Goal: Task Accomplishment & Management: Use online tool/utility

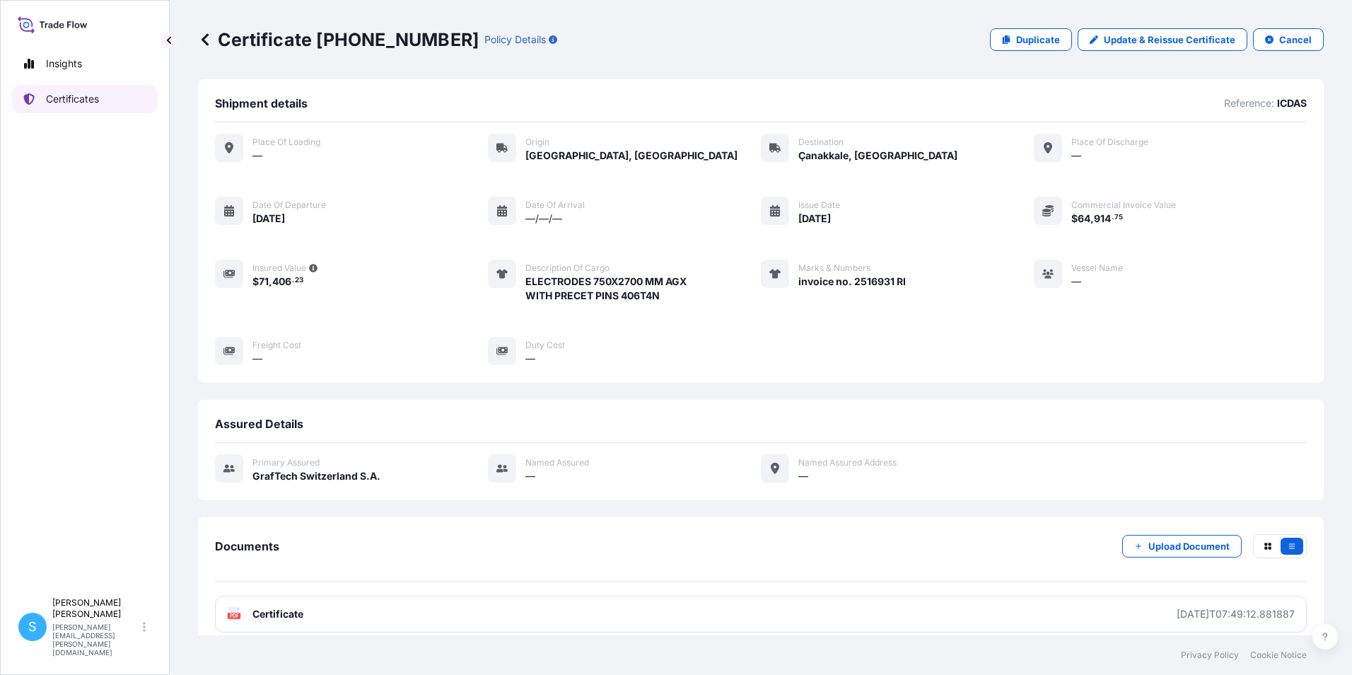
click at [84, 101] on p "Certificates" at bounding box center [72, 99] width 53 height 14
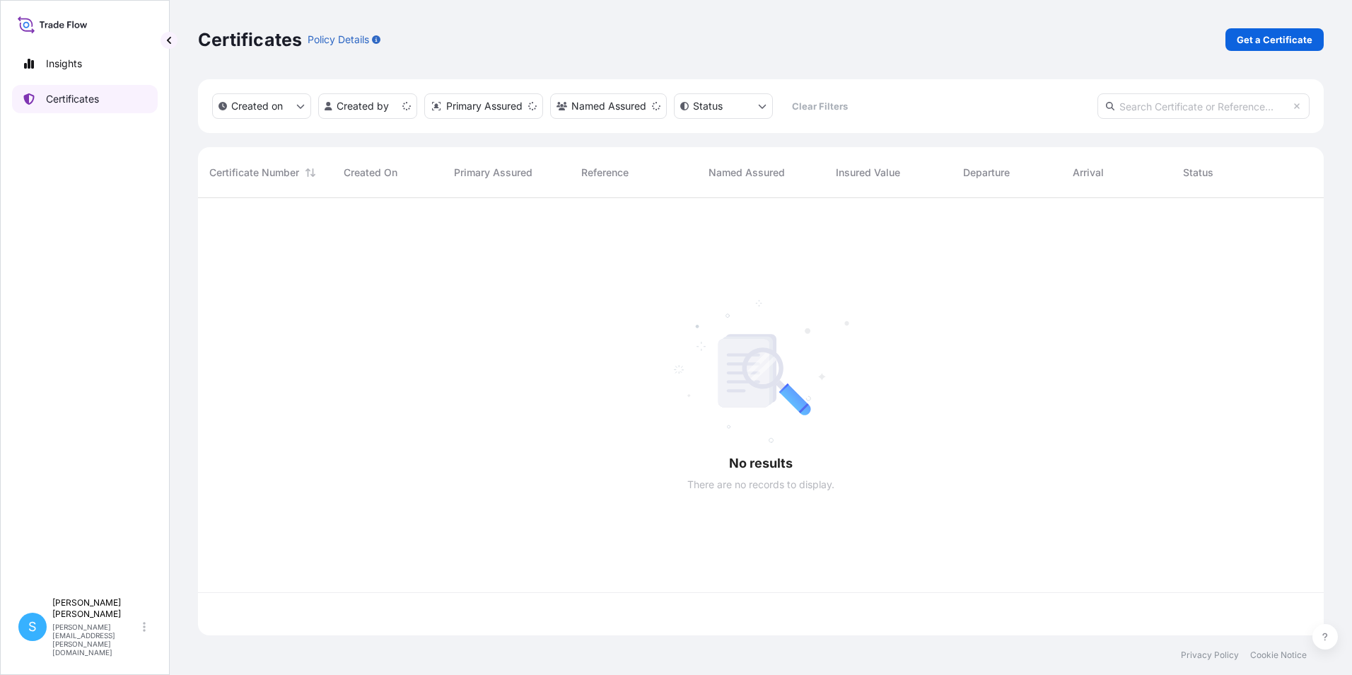
scroll to position [434, 1115]
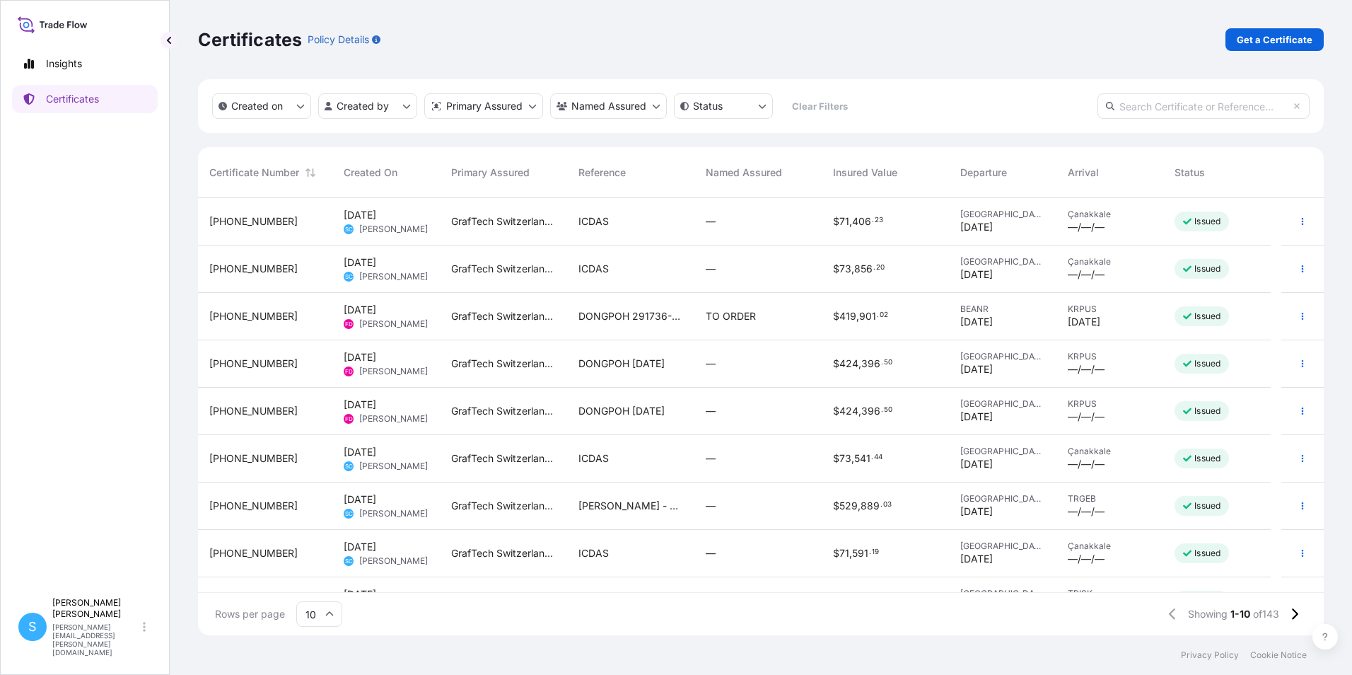
click at [571, 221] on div "ICDAS" at bounding box center [630, 221] width 127 height 47
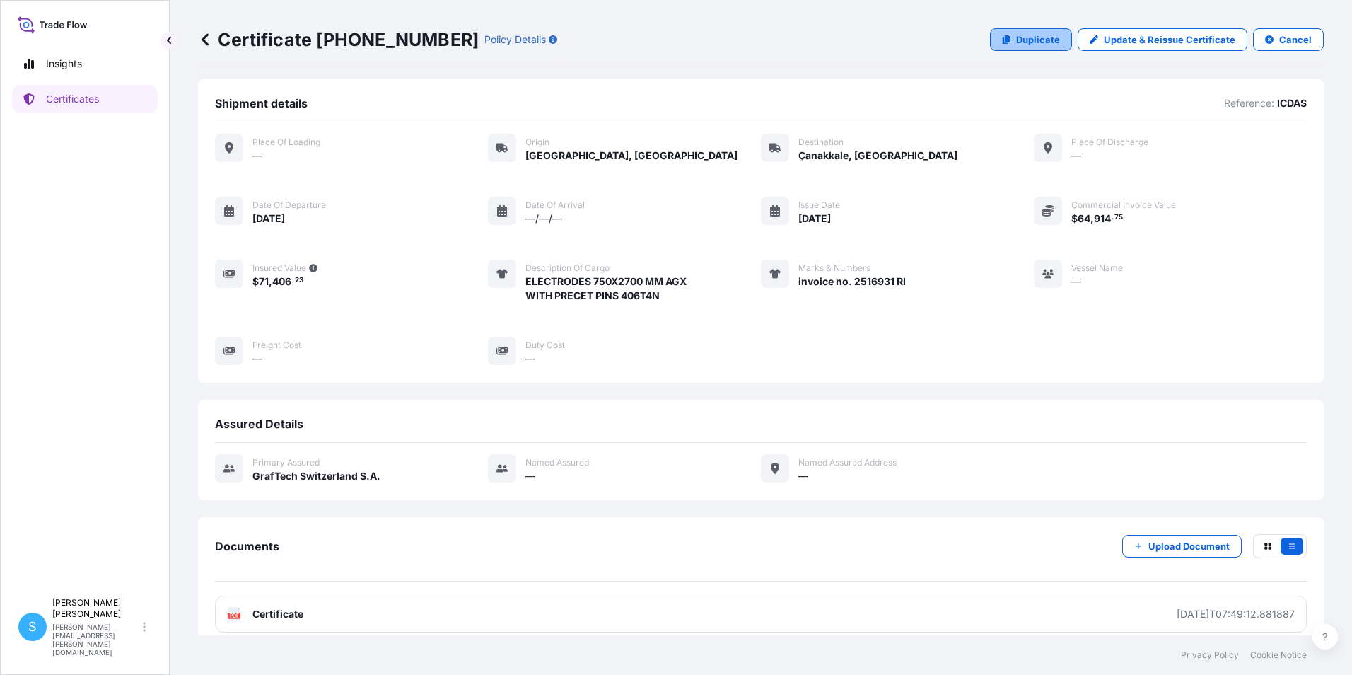
click at [1034, 33] on p "Duplicate" at bounding box center [1038, 40] width 44 height 14
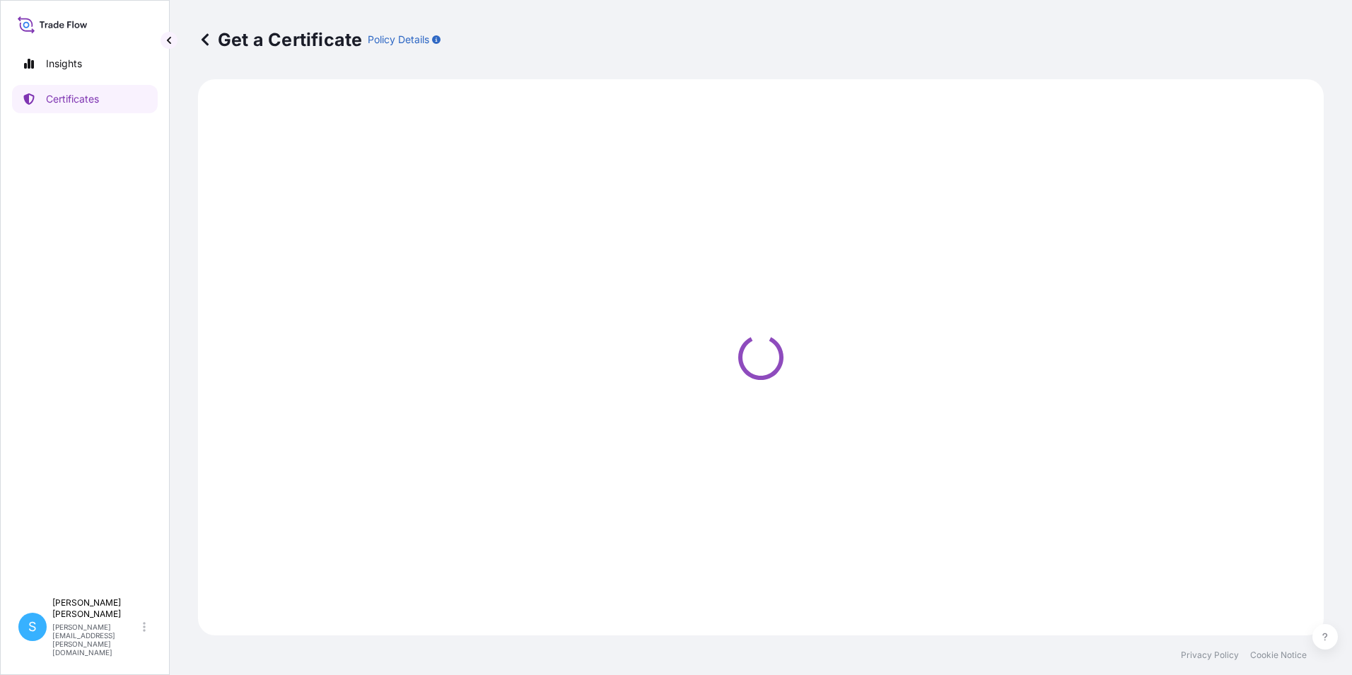
select select "Road"
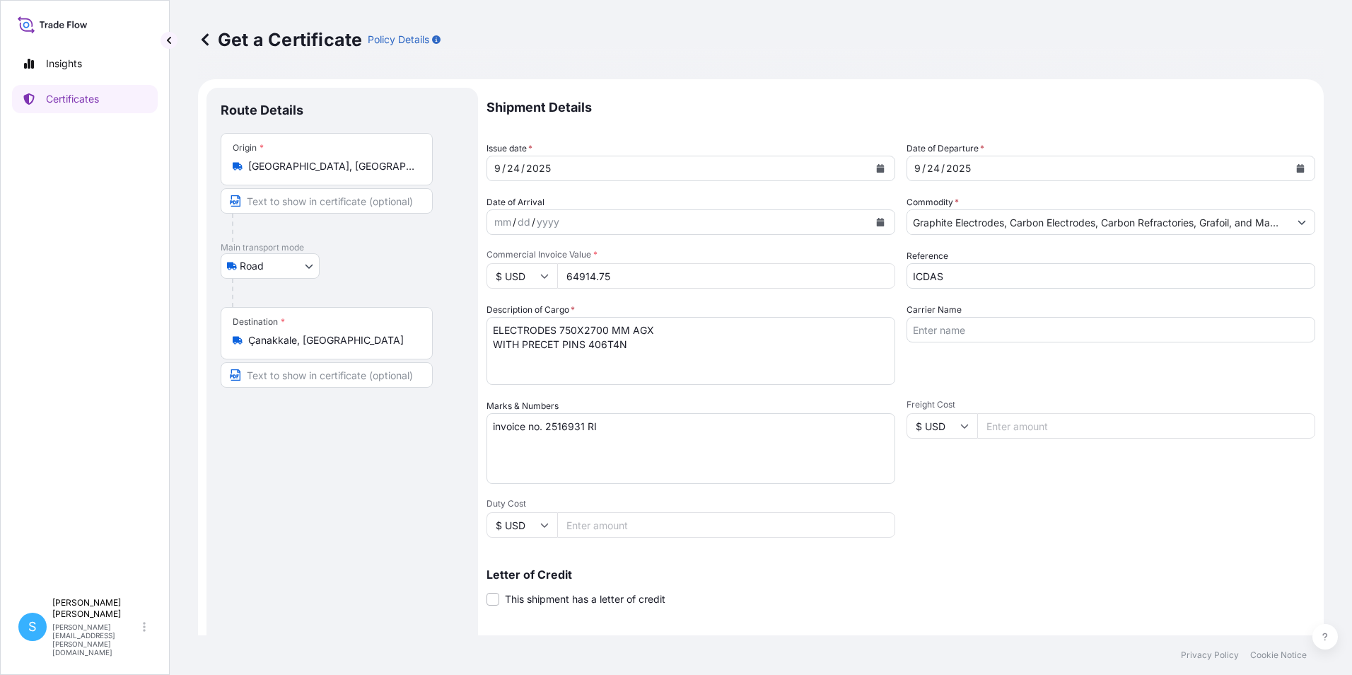
select select "31801"
click at [879, 172] on icon "Calendar" at bounding box center [880, 168] width 8 height 8
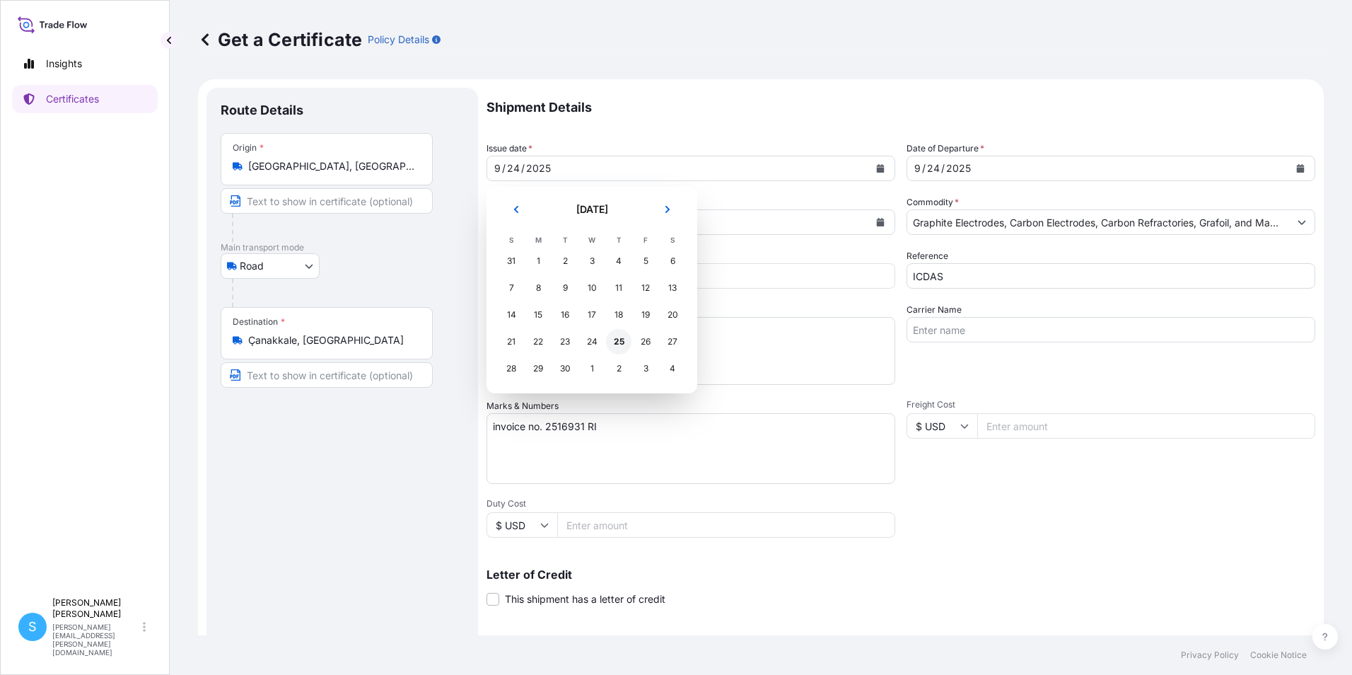
click at [617, 343] on div "25" at bounding box center [618, 341] width 25 height 25
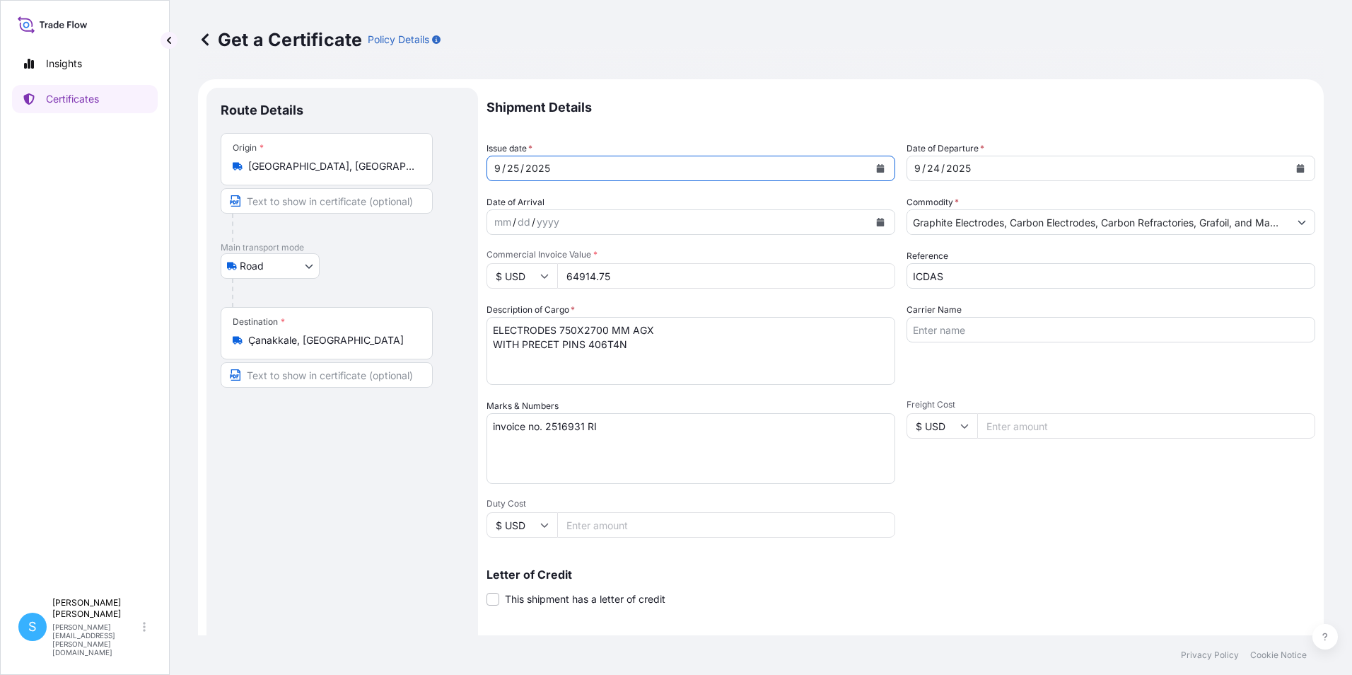
click at [1071, 168] on div "[DATE]" at bounding box center [1098, 168] width 382 height 25
click at [1297, 168] on icon "Calendar" at bounding box center [1301, 168] width 8 height 8
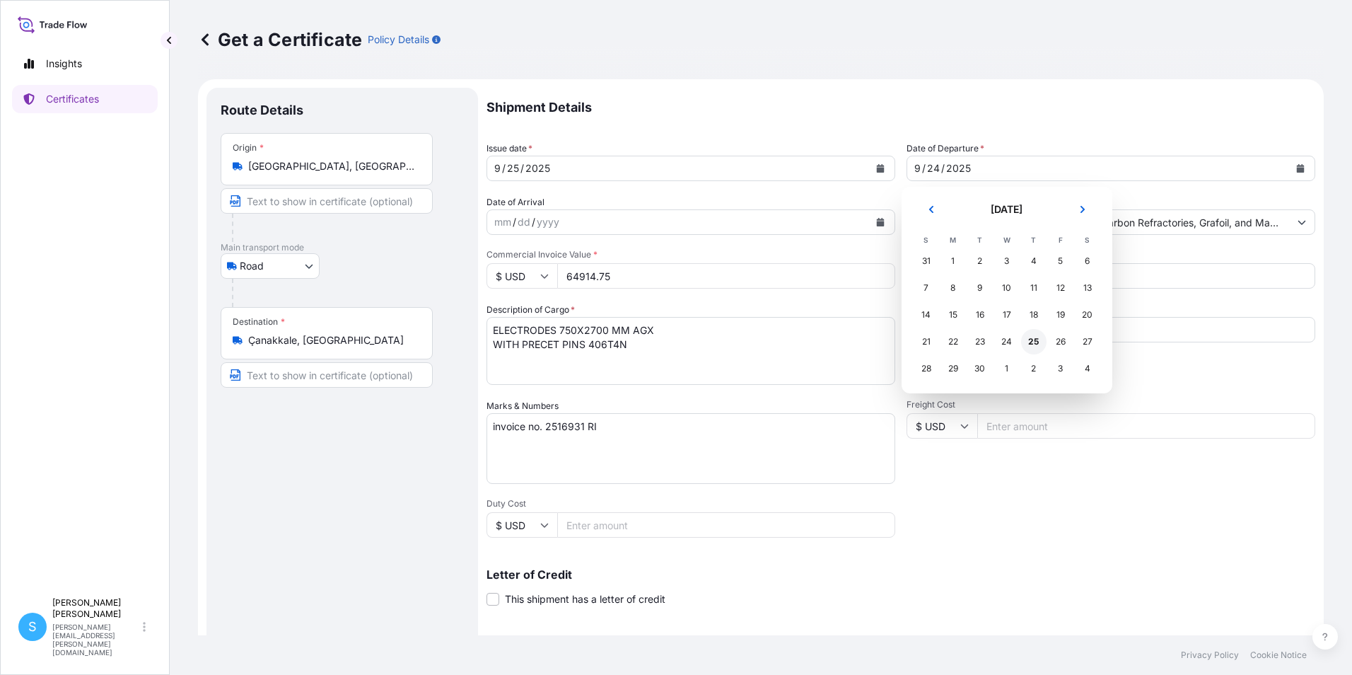
click at [1028, 339] on div "25" at bounding box center [1033, 341] width 25 height 25
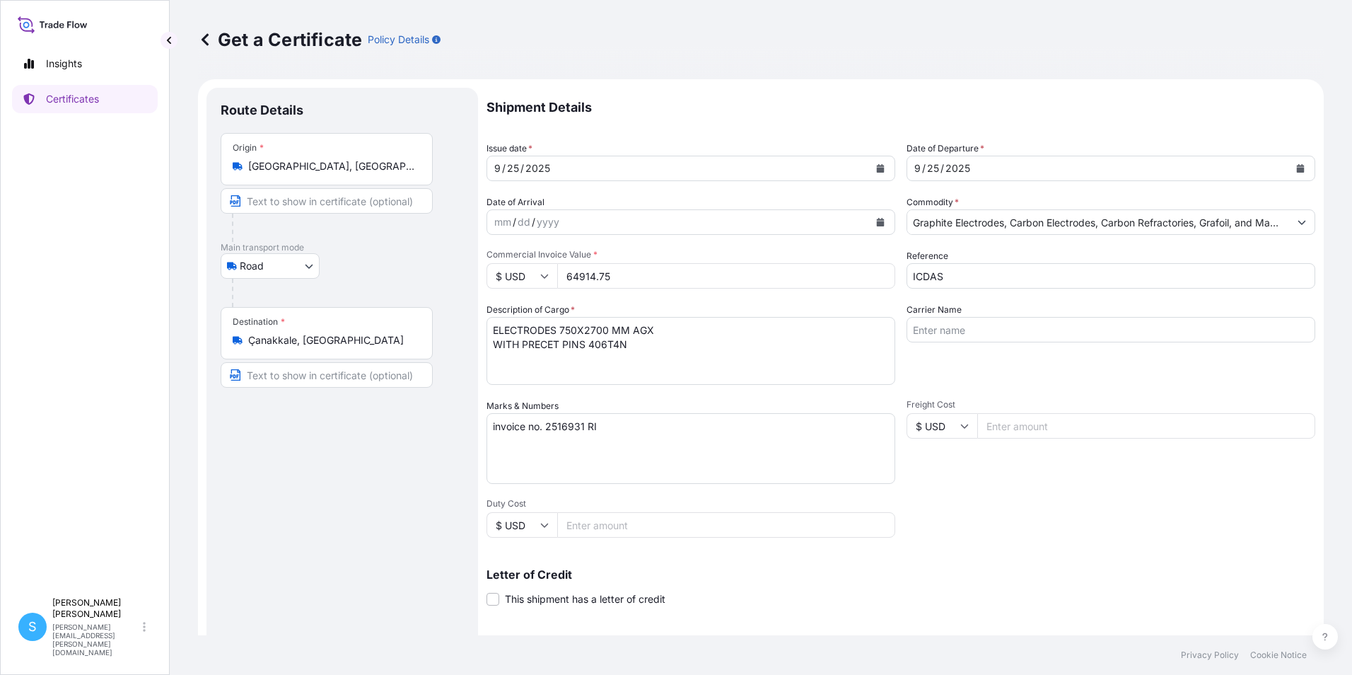
drag, startPoint x: 678, startPoint y: 277, endPoint x: 563, endPoint y: 272, distance: 115.4
click at [563, 272] on input "64914.75" at bounding box center [726, 275] width 338 height 25
type input "67062.35"
click at [582, 427] on textarea "invoice no. 2516931 RI" at bounding box center [691, 448] width 409 height 71
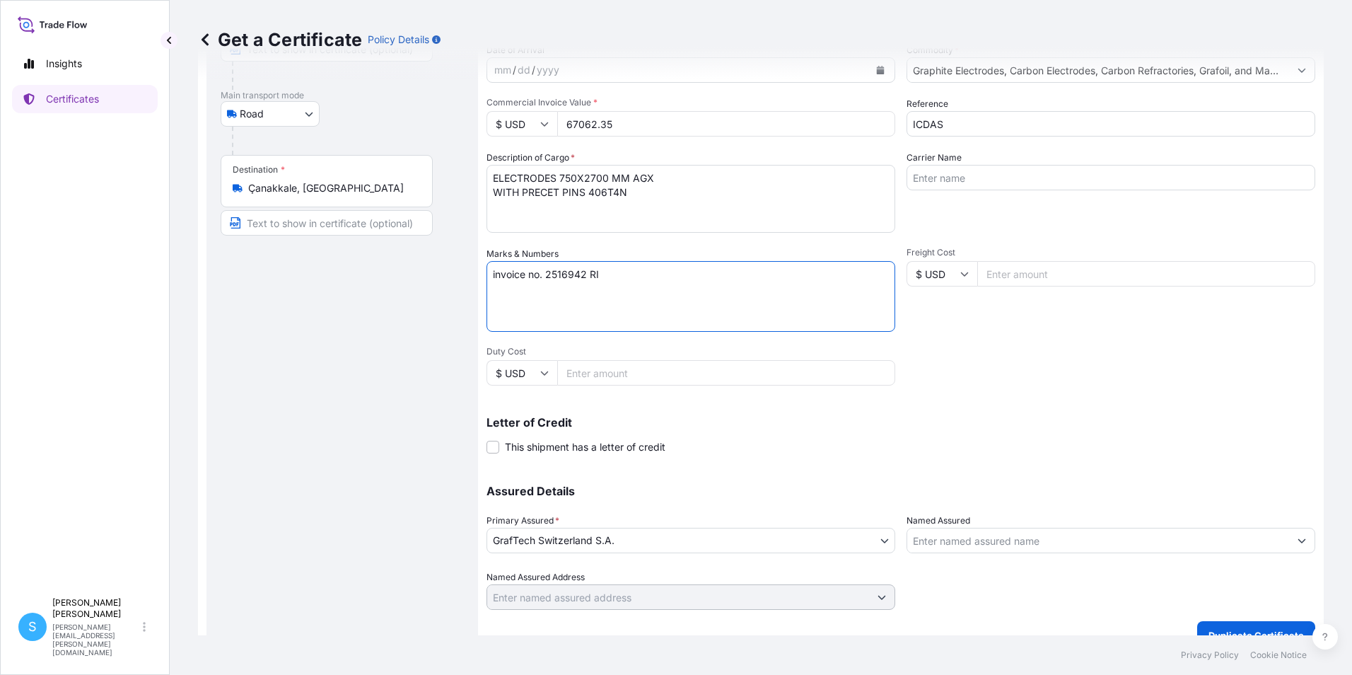
scroll to position [175, 0]
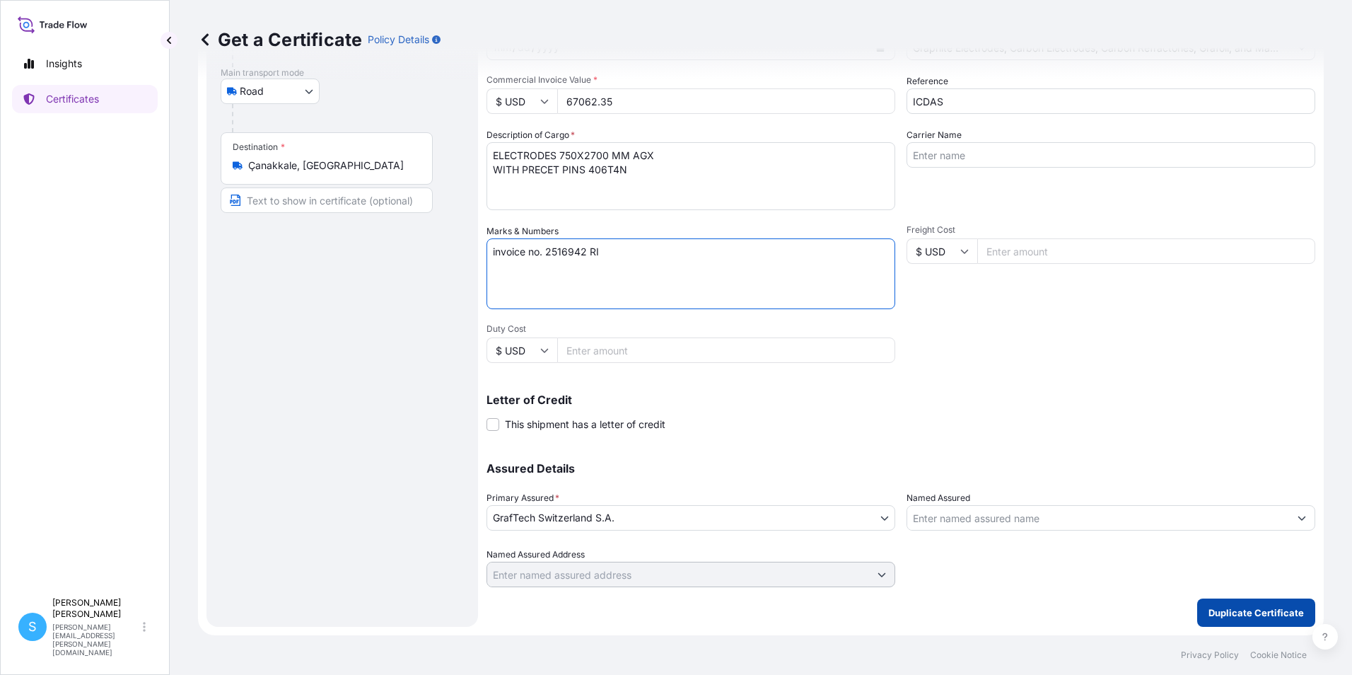
type textarea "invoice no. 2516942 RI"
click at [1228, 614] on p "Duplicate Certificate" at bounding box center [1256, 612] width 95 height 14
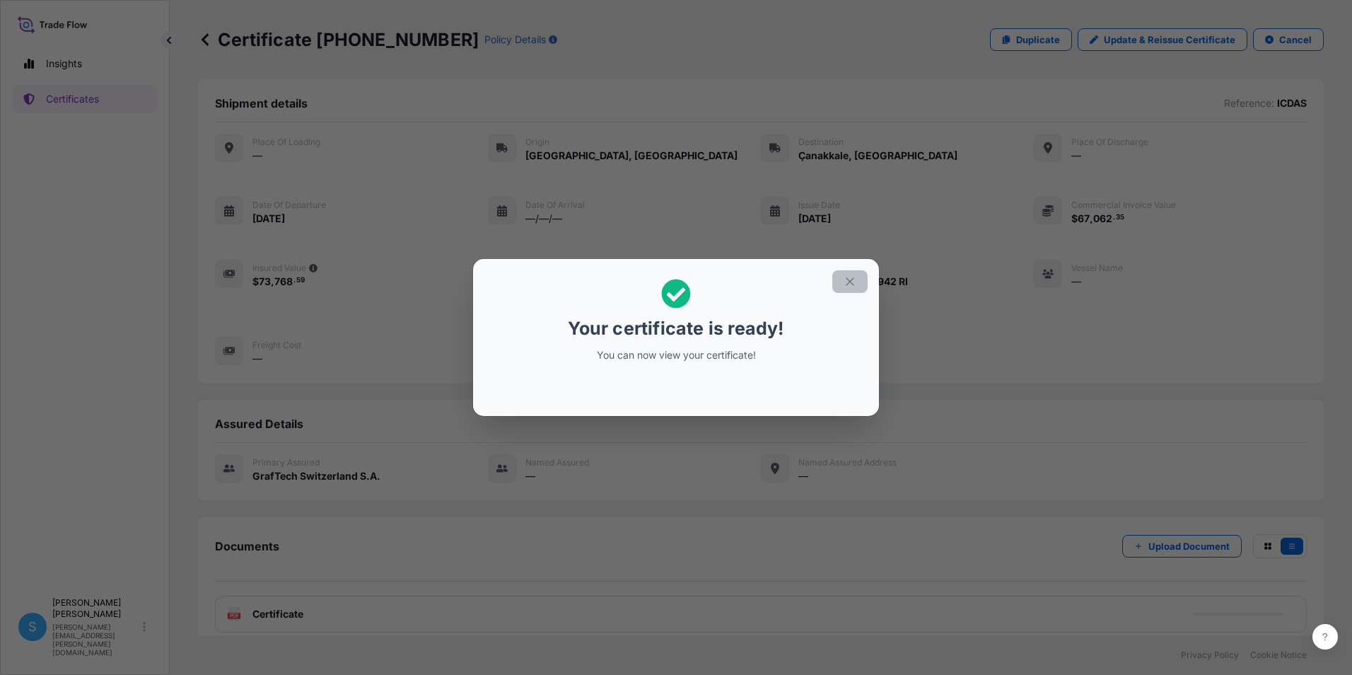
click at [855, 277] on icon "button" at bounding box center [850, 281] width 13 height 13
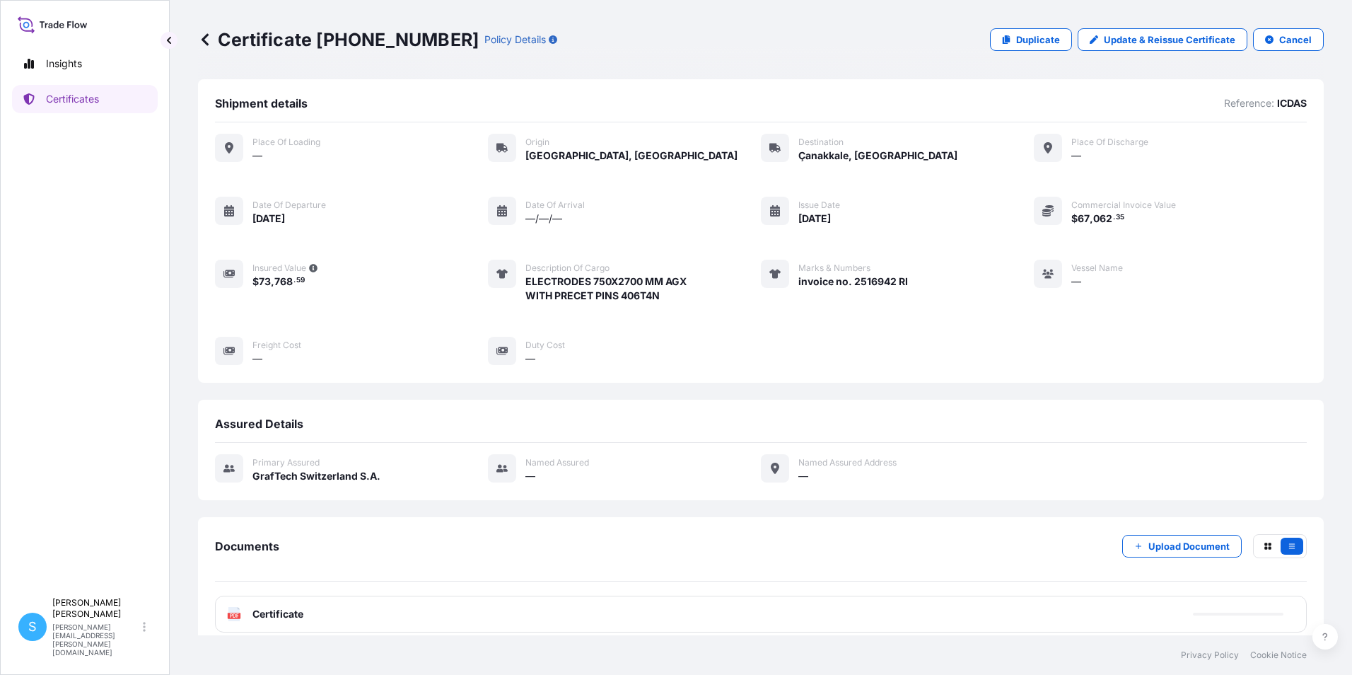
click at [392, 622] on div "PDF Certificate" at bounding box center [761, 613] width 1092 height 37
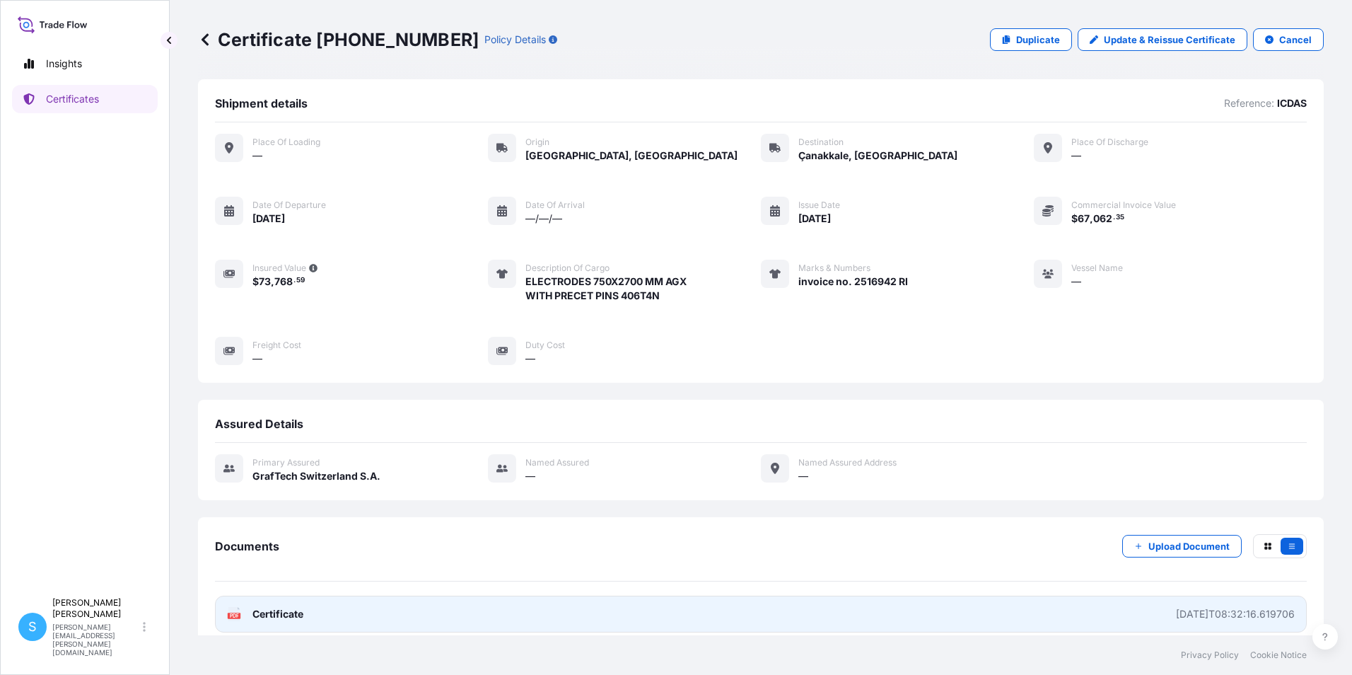
click at [252, 621] on link "PDF Certificate [DATE]T08:32:16.619706" at bounding box center [761, 613] width 1092 height 37
